Goal: Obtain resource: Obtain resource

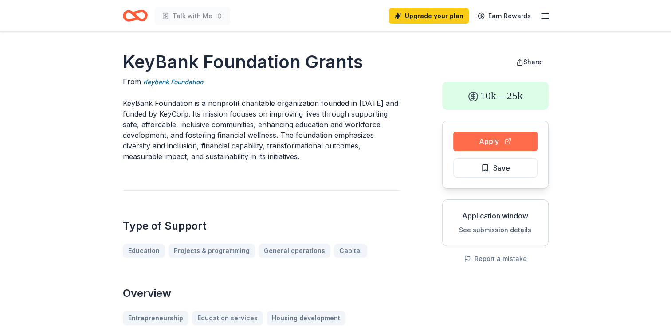
click at [495, 140] on button "Apply" at bounding box center [495, 142] width 84 height 20
click at [503, 228] on button "See submission details" at bounding box center [495, 230] width 72 height 11
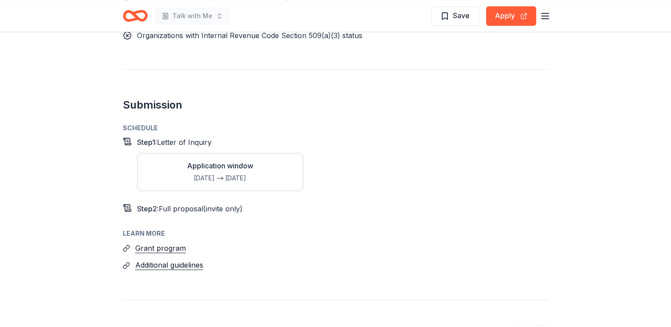
scroll to position [969, 0]
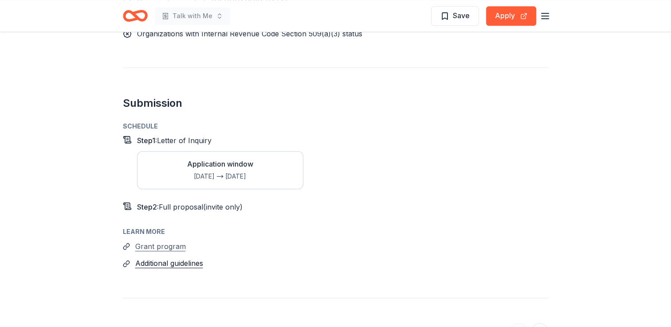
click at [169, 241] on button "Grant program" at bounding box center [160, 247] width 51 height 12
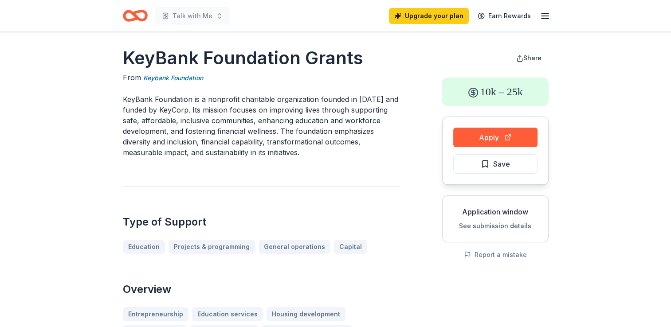
scroll to position [0, 0]
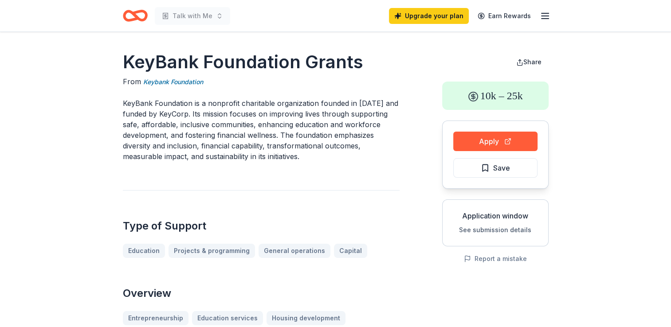
drag, startPoint x: 119, startPoint y: 61, endPoint x: 287, endPoint y: 147, distance: 188.9
drag, startPoint x: 120, startPoint y: 61, endPoint x: 254, endPoint y: 91, distance: 137.4
drag, startPoint x: 115, startPoint y: 55, endPoint x: 259, endPoint y: 136, distance: 164.9
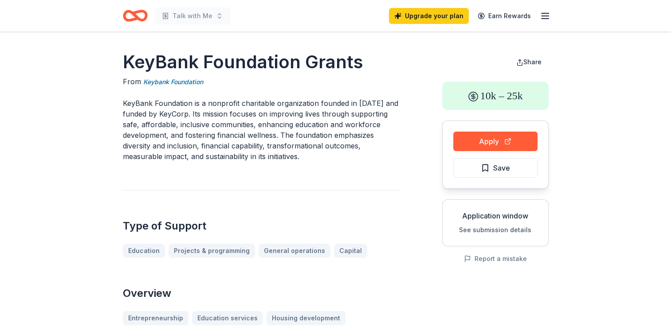
drag, startPoint x: 315, startPoint y: 162, endPoint x: 203, endPoint y: 111, distance: 123.1
drag, startPoint x: 121, startPoint y: 66, endPoint x: 276, endPoint y: 139, distance: 171.5
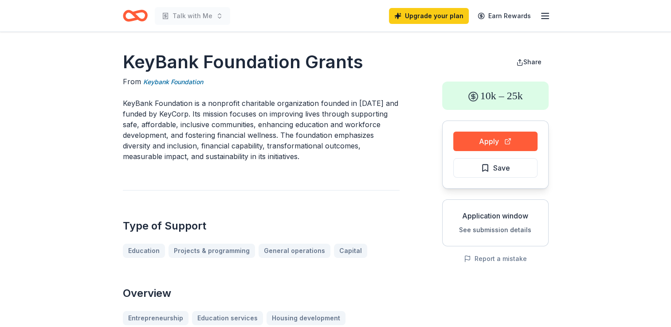
drag, startPoint x: 314, startPoint y: 157, endPoint x: 230, endPoint y: 109, distance: 96.4
click at [230, 109] on p "KeyBank Foundation is a nonprofit charitable organization founded in [DATE] and…" at bounding box center [261, 130] width 277 height 64
click at [529, 63] on span "Share" at bounding box center [532, 62] width 18 height 8
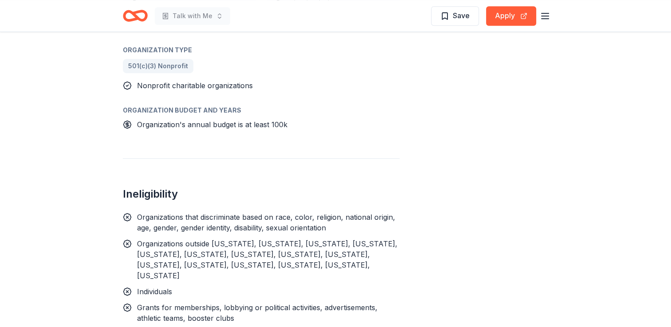
scroll to position [634, 0]
